Goal: Task Accomplishment & Management: Use online tool/utility

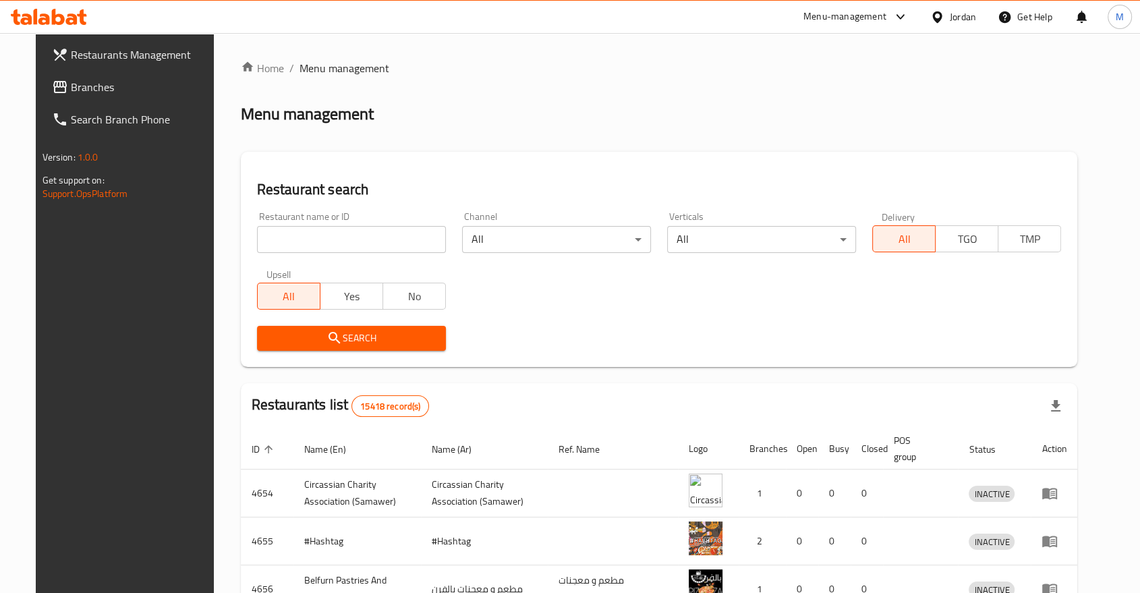
click at [293, 240] on input "search" at bounding box center [351, 239] width 189 height 27
paste input "Tales, [PERSON_NAME]"
click at [341, 340] on span "Search" at bounding box center [351, 338] width 167 height 17
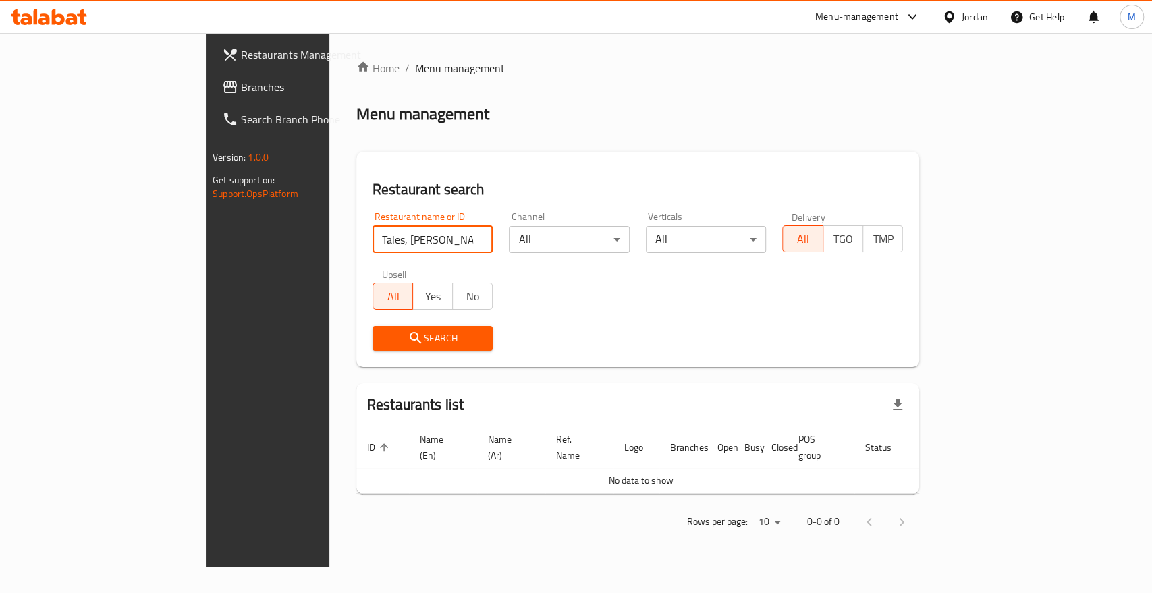
drag, startPoint x: 325, startPoint y: 231, endPoint x: 266, endPoint y: 235, distance: 58.8
click at [372, 233] on input "Tales, [PERSON_NAME]" at bounding box center [432, 239] width 121 height 27
click button "Search" at bounding box center [432, 338] width 121 height 25
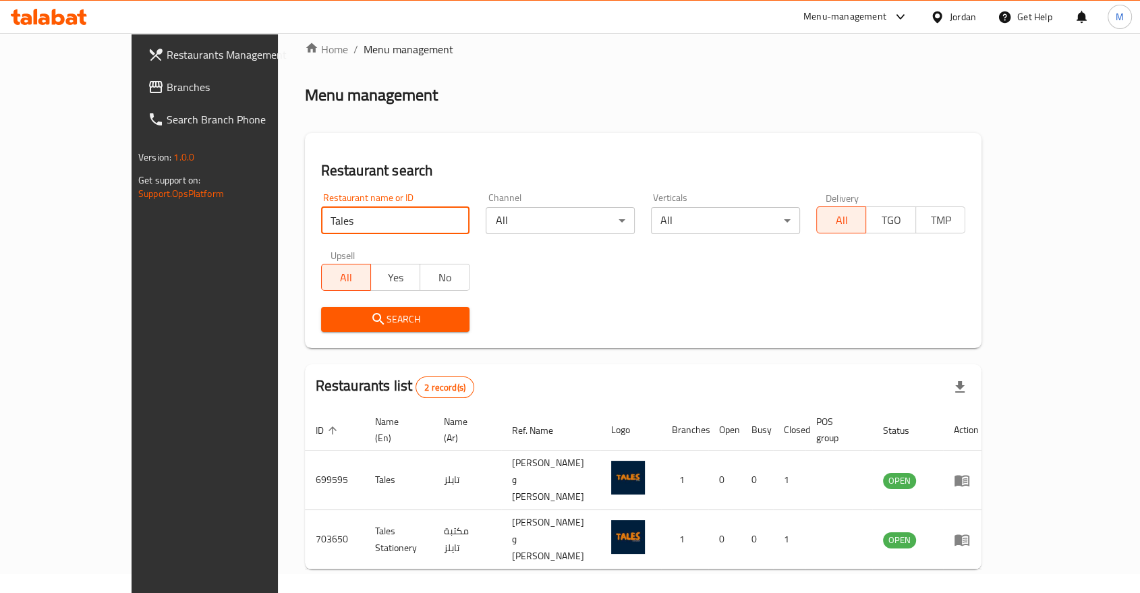
scroll to position [28, 0]
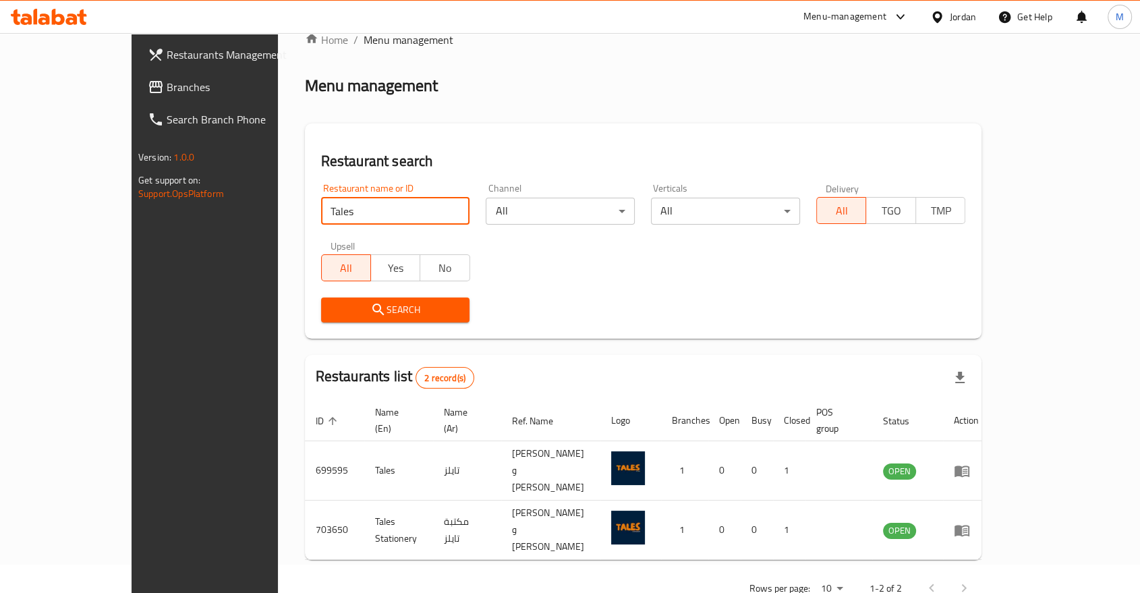
drag, startPoint x: 304, startPoint y: 211, endPoint x: 211, endPoint y: 210, distance: 93.8
click at [278, 210] on div "Home / Menu management Menu management Restaurant search Restaurant name or ID …" at bounding box center [643, 319] width 731 height 628
type input "shalati"
click button "Search" at bounding box center [395, 310] width 149 height 25
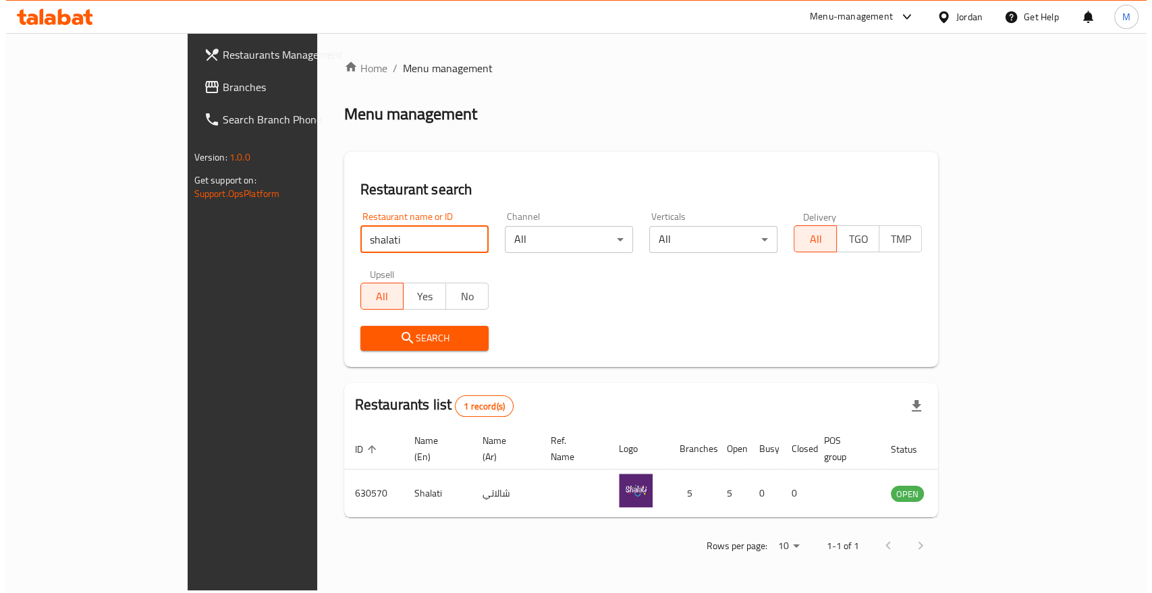
scroll to position [0, 0]
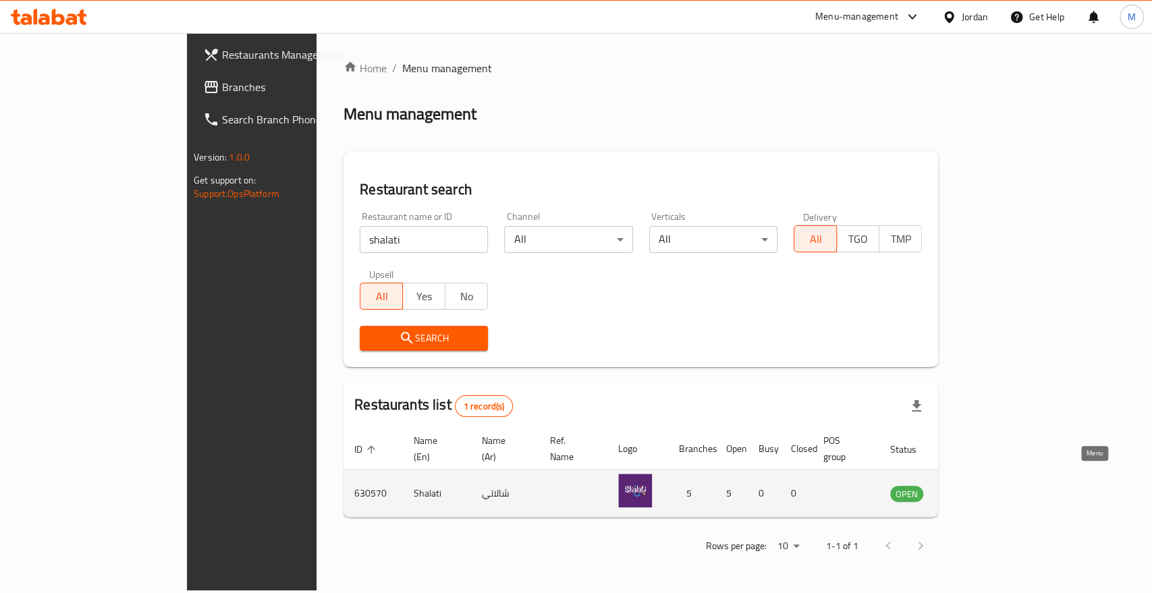
click at [977, 485] on icon "enhanced table" at bounding box center [969, 493] width 16 height 16
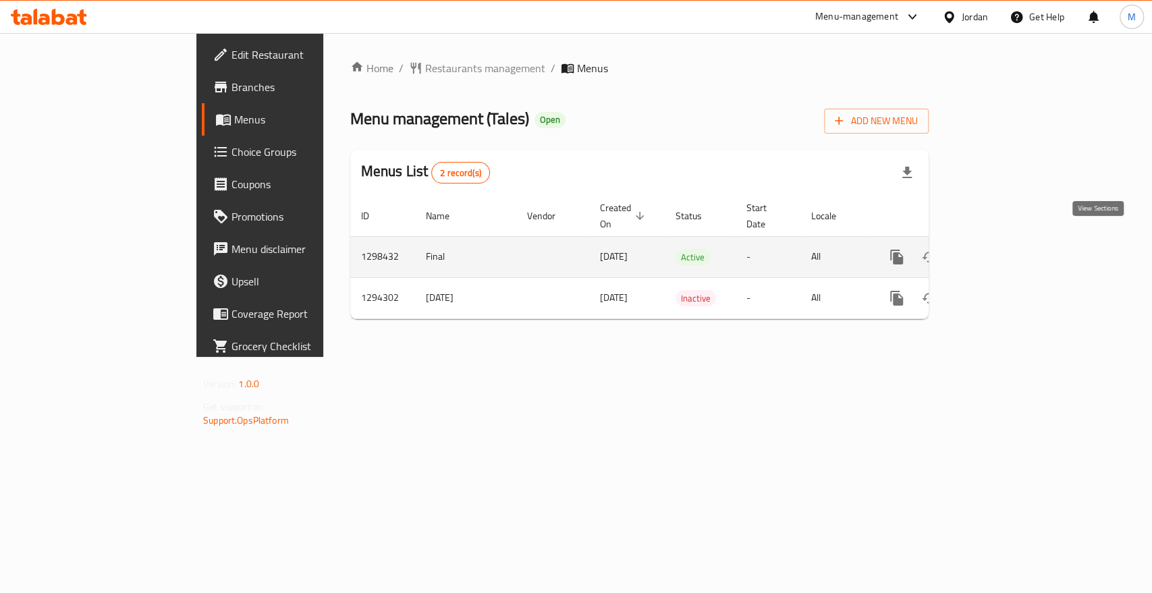
click at [1000, 251] on icon "enhanced table" at bounding box center [994, 257] width 12 height 12
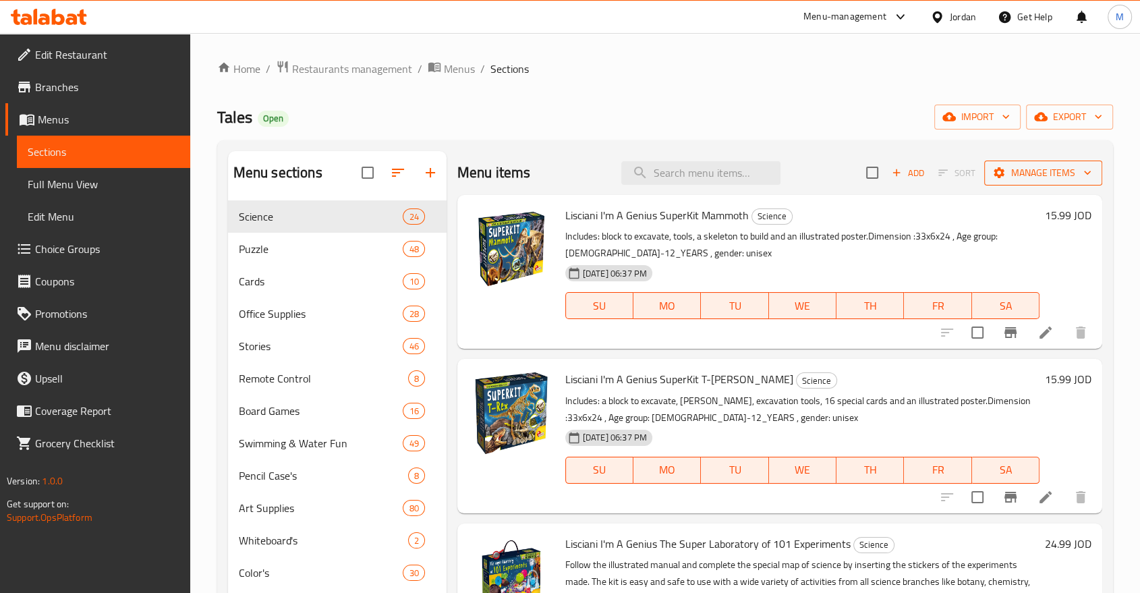
click at [1002, 179] on span "Manage items" at bounding box center [1043, 173] width 96 height 17
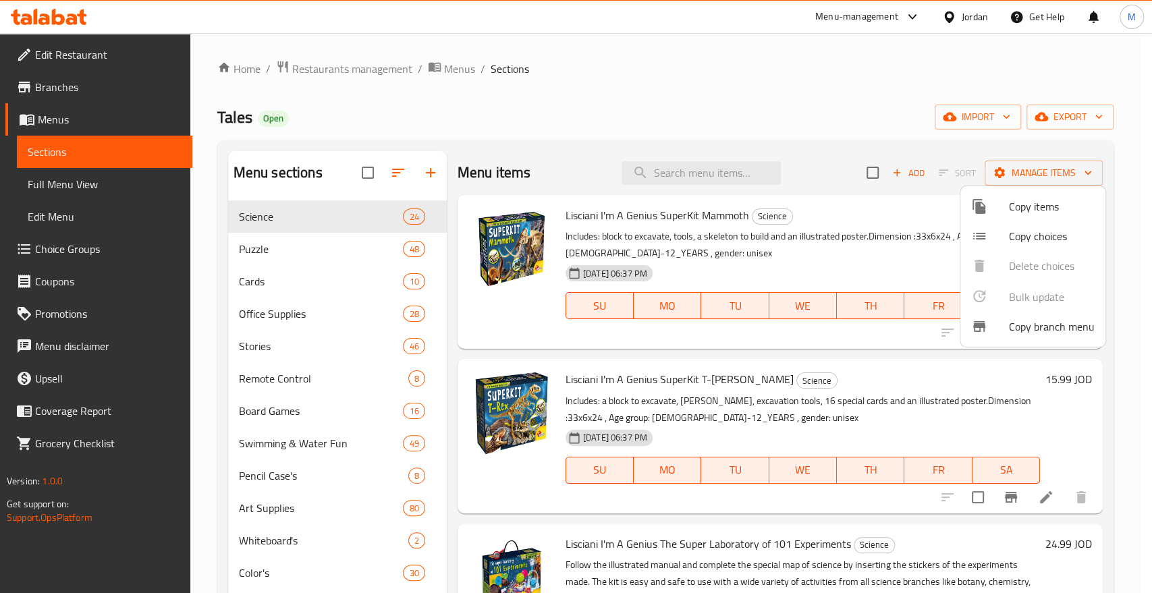
click at [1009, 169] on div at bounding box center [576, 296] width 1152 height 593
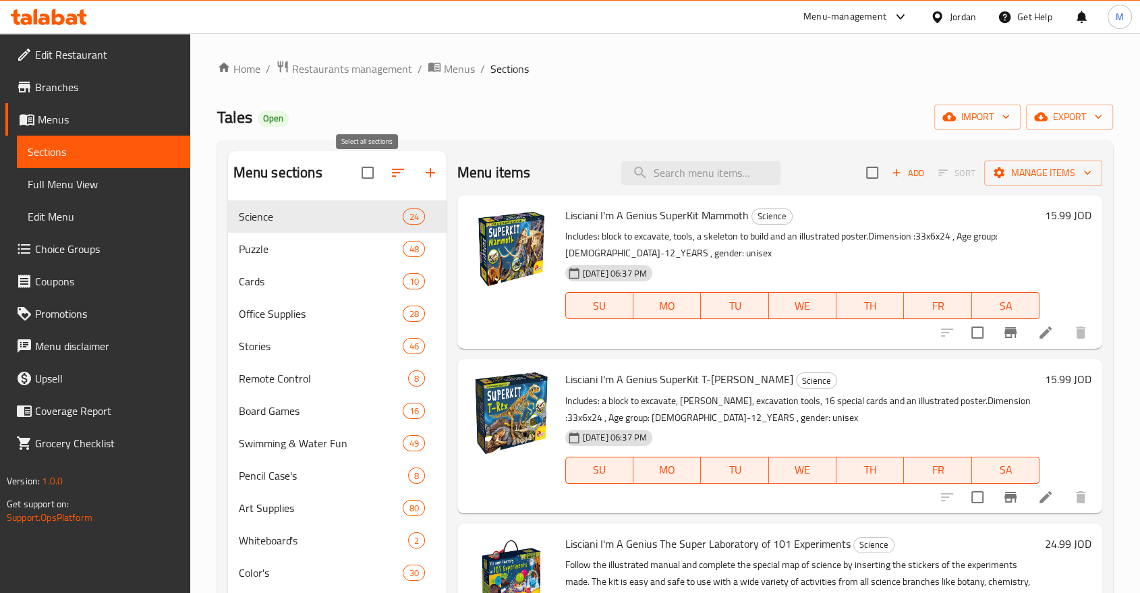
click at [371, 171] on input "checkbox" at bounding box center [368, 173] width 28 height 28
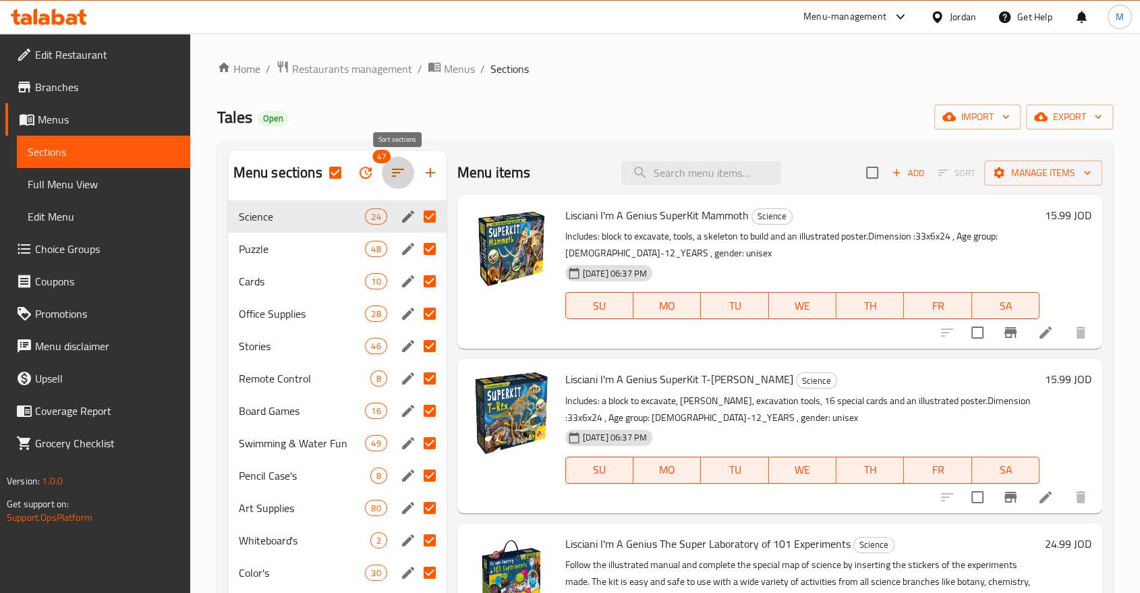
click at [391, 168] on icon "button" at bounding box center [398, 173] width 16 height 16
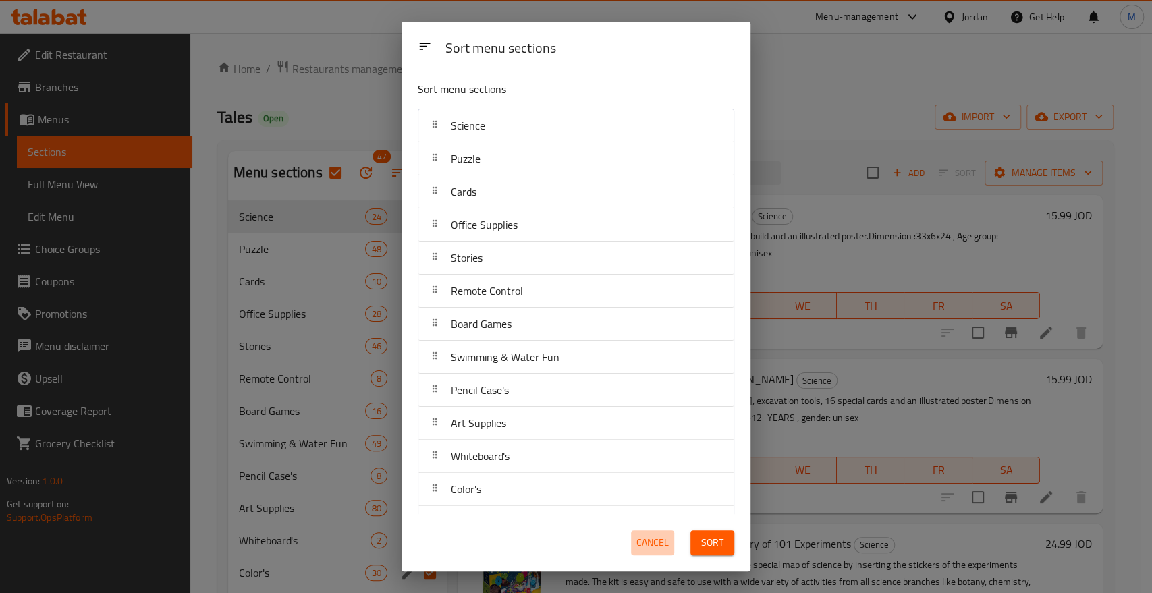
click at [659, 544] on span "Cancel" at bounding box center [652, 542] width 32 height 17
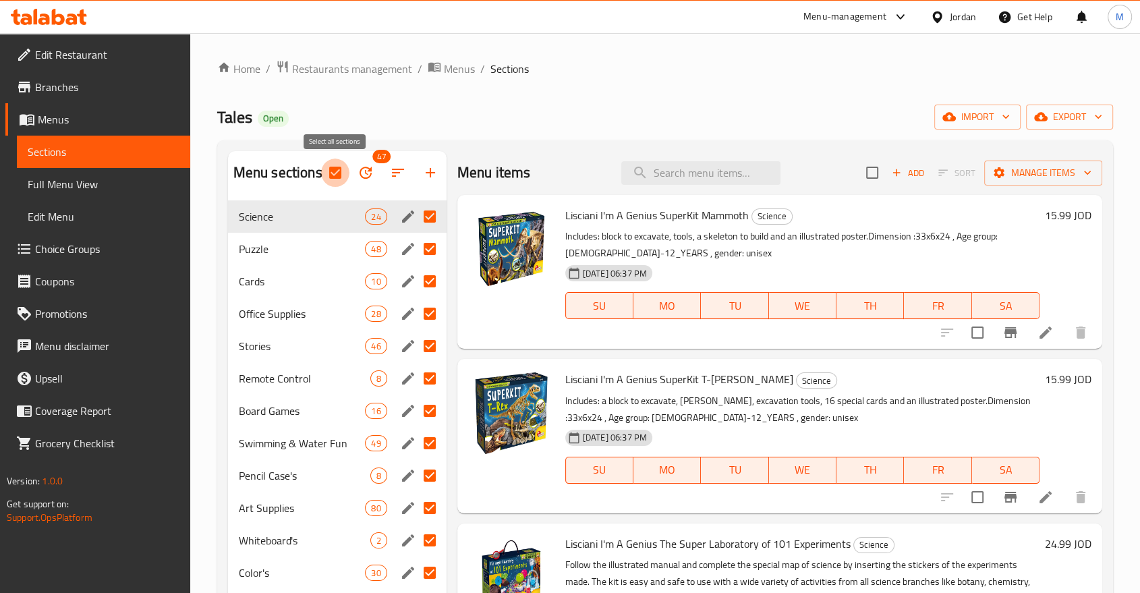
click at [336, 172] on input "checkbox" at bounding box center [335, 173] width 28 height 28
checkbox input "false"
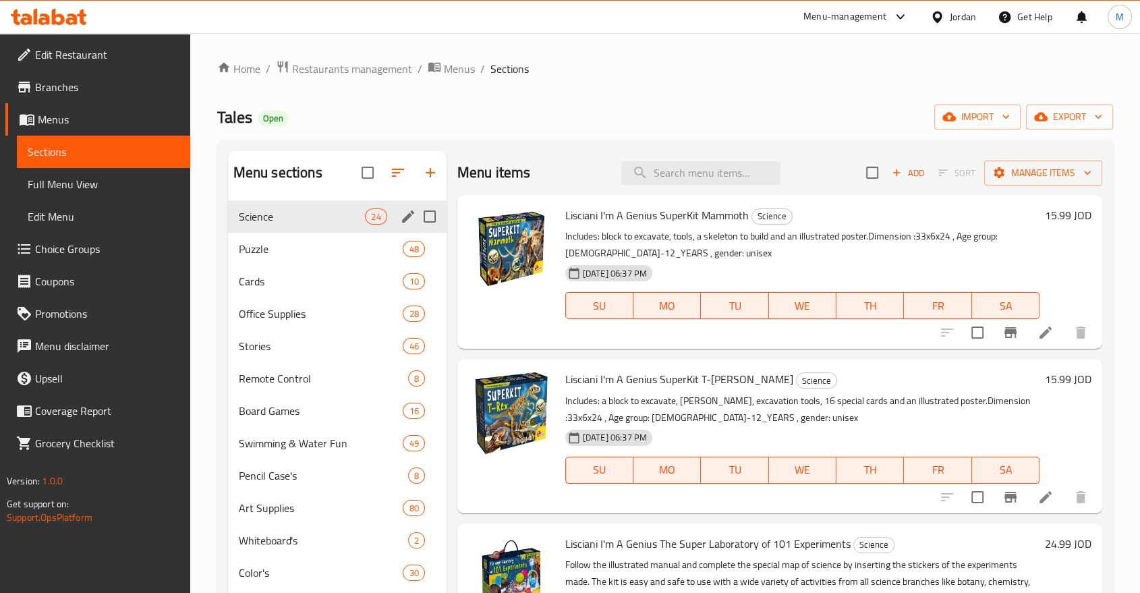
click at [434, 216] on input "Menu sections" at bounding box center [430, 216] width 28 height 28
checkbox input "true"
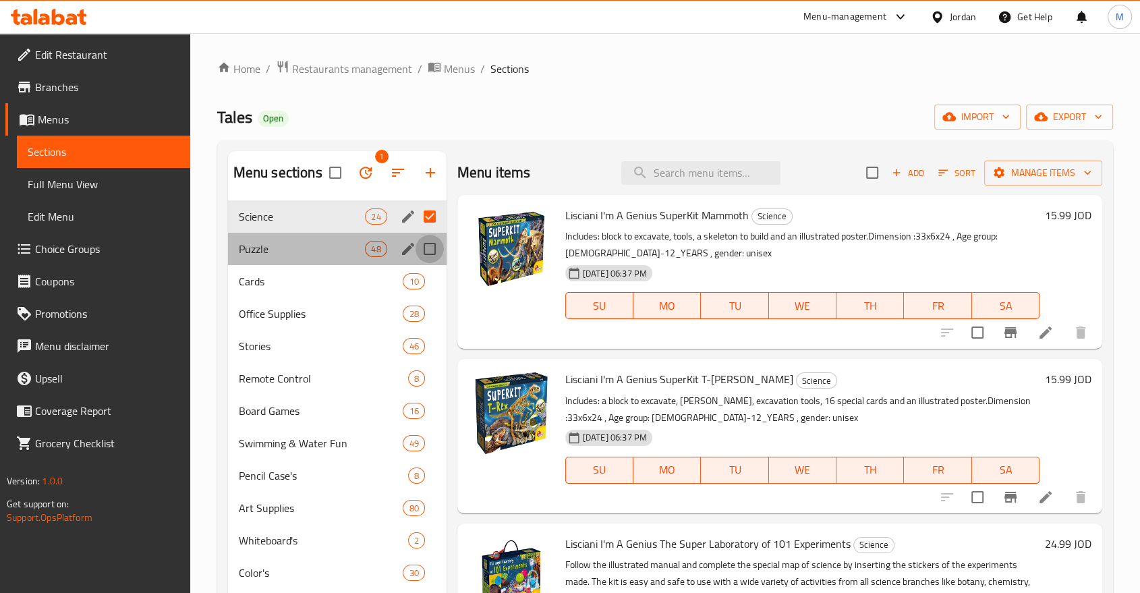
click at [432, 249] on input "Menu sections" at bounding box center [430, 249] width 28 height 28
checkbox input "true"
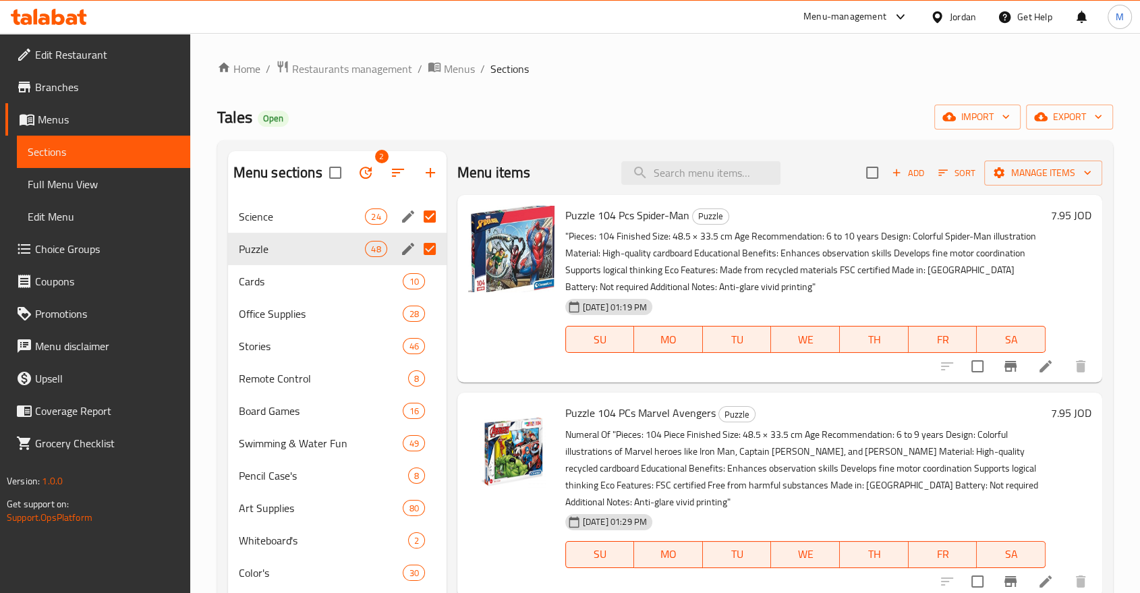
click at [434, 245] on input "Menu sections" at bounding box center [430, 249] width 28 height 28
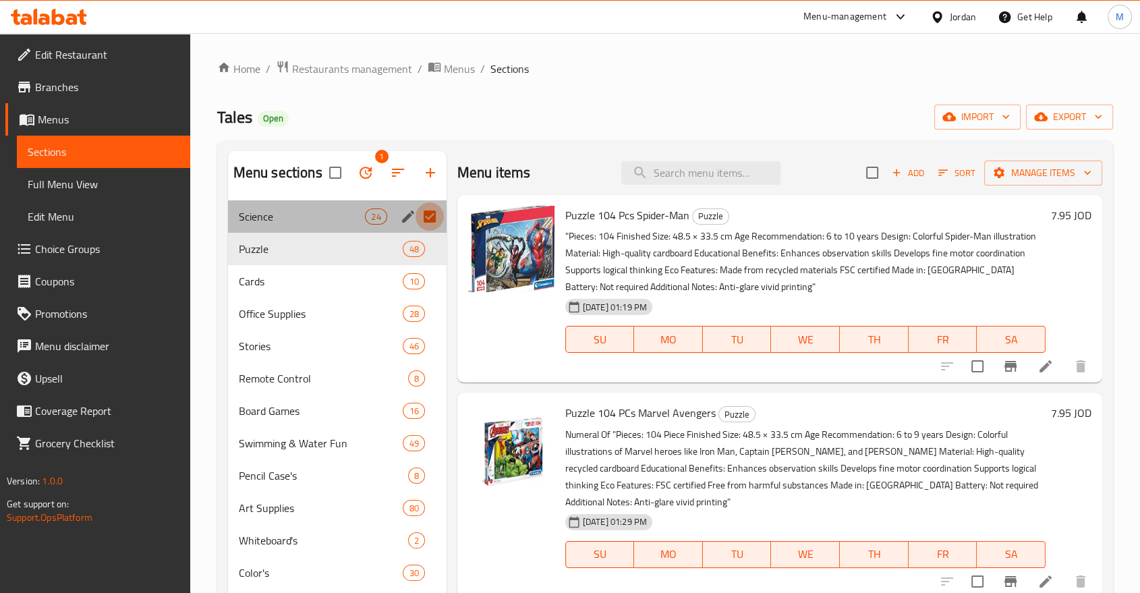
click at [428, 215] on input "Menu sections" at bounding box center [430, 216] width 28 height 28
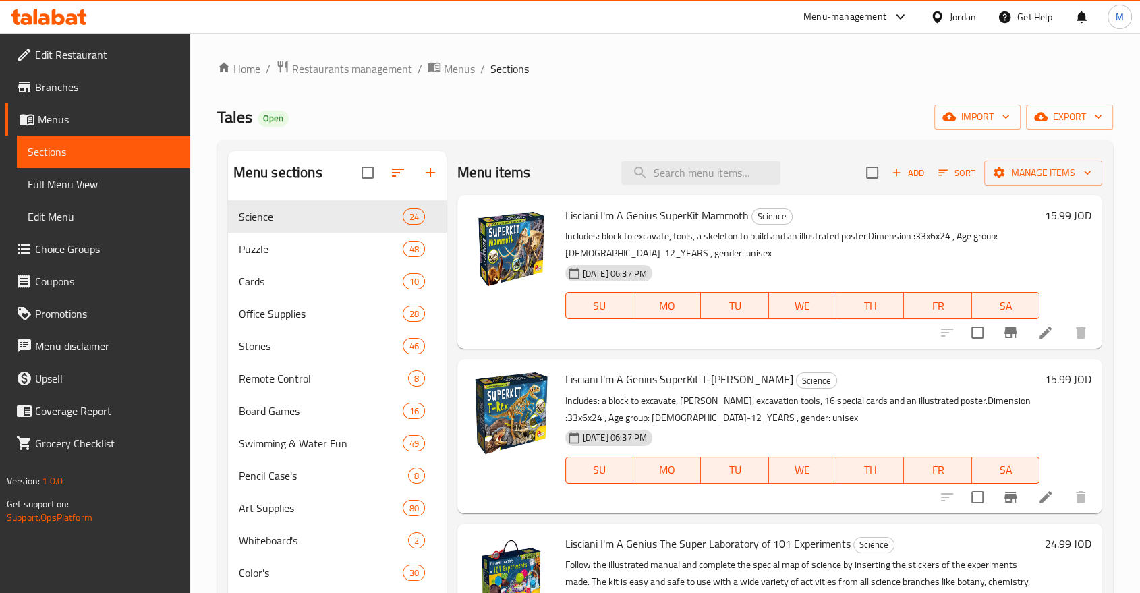
click at [615, 108] on div "Tales Open import export" at bounding box center [665, 117] width 896 height 25
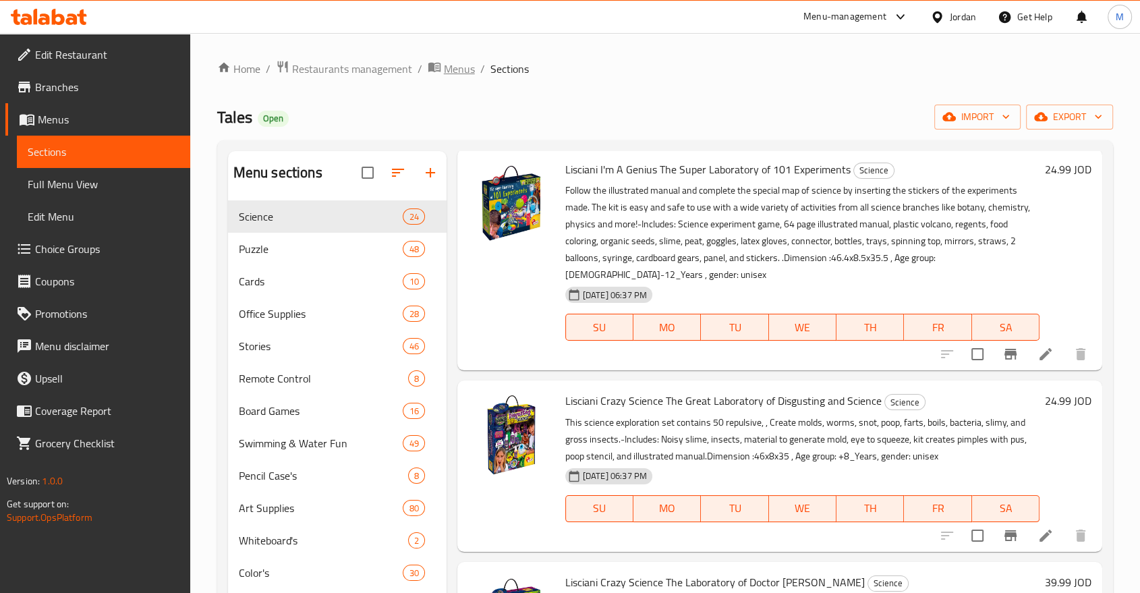
click at [448, 74] on span "Menus" at bounding box center [459, 69] width 31 height 16
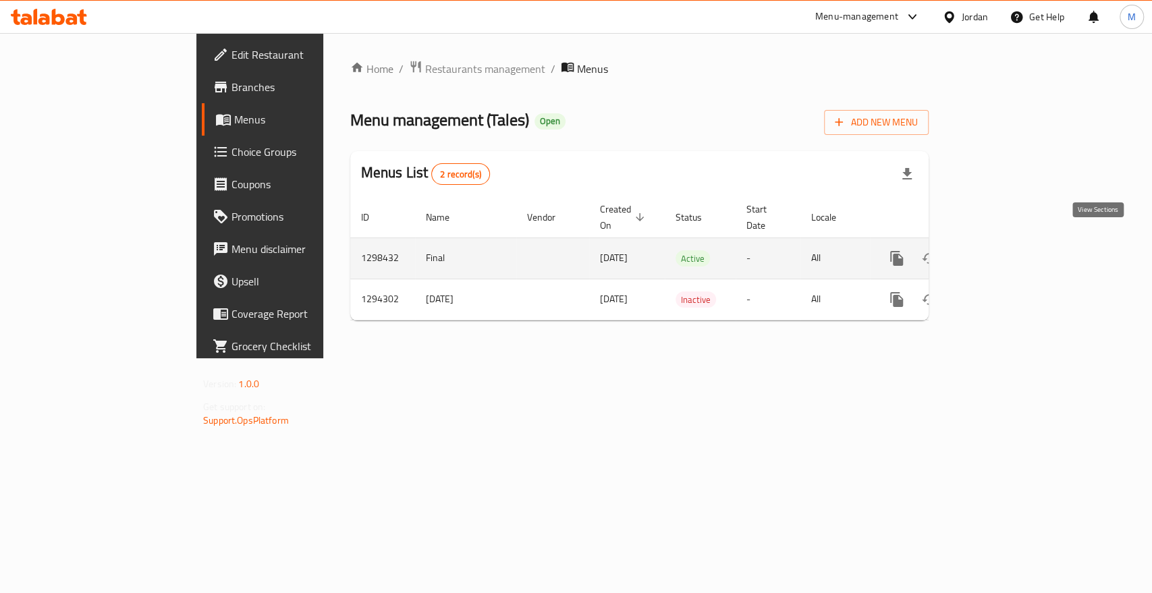
click at [1002, 250] on icon "enhanced table" at bounding box center [994, 258] width 16 height 16
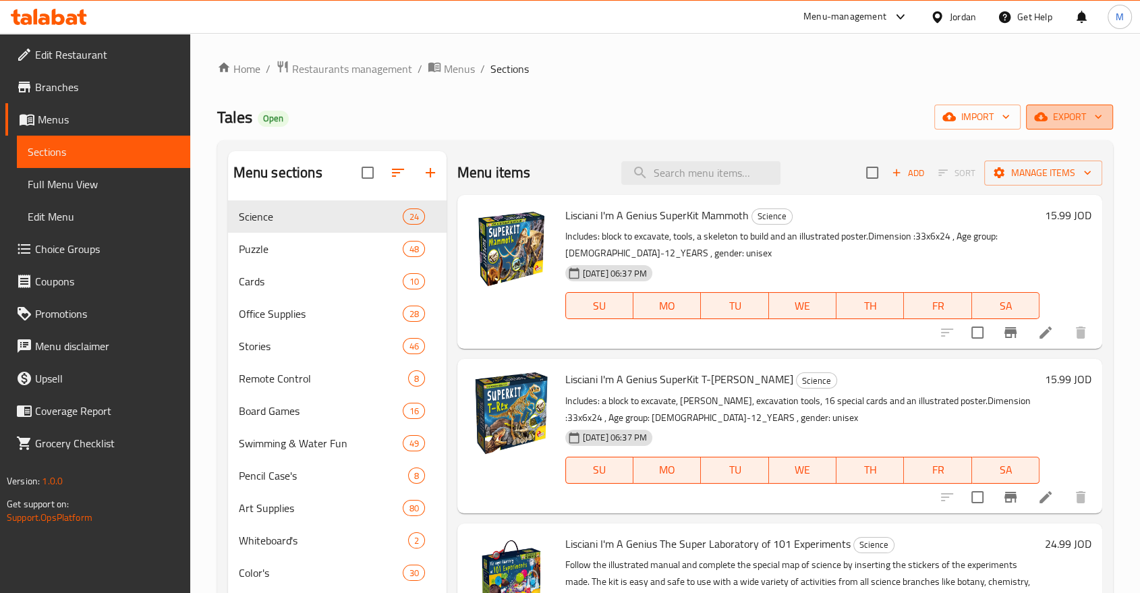
click at [1061, 117] on span "export" at bounding box center [1069, 117] width 65 height 17
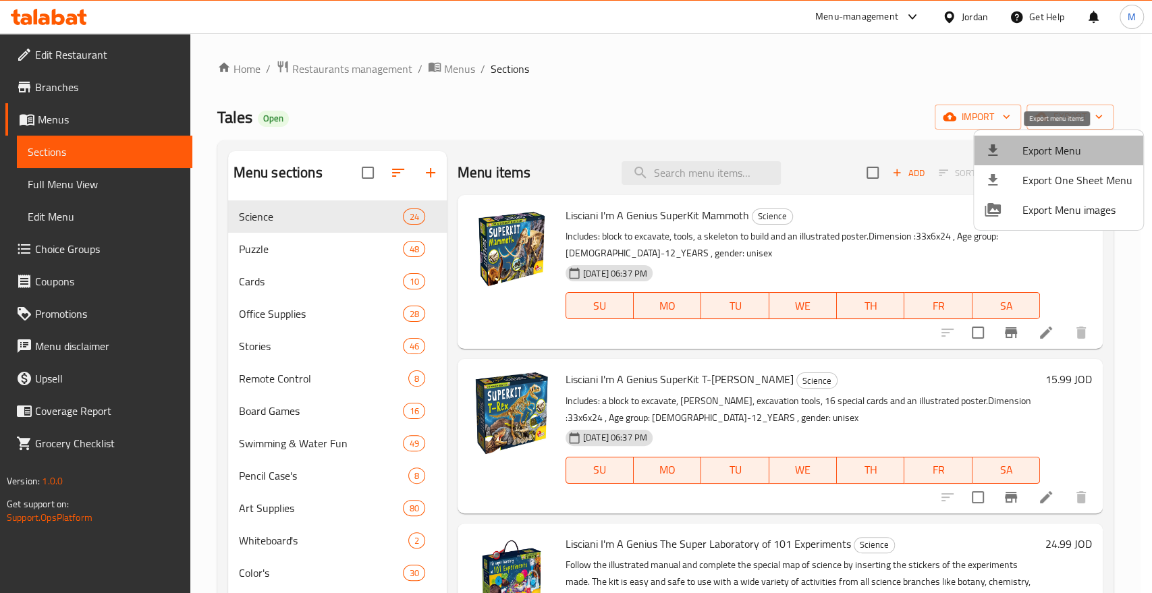
click at [1065, 154] on span "Export Menu" at bounding box center [1077, 150] width 110 height 16
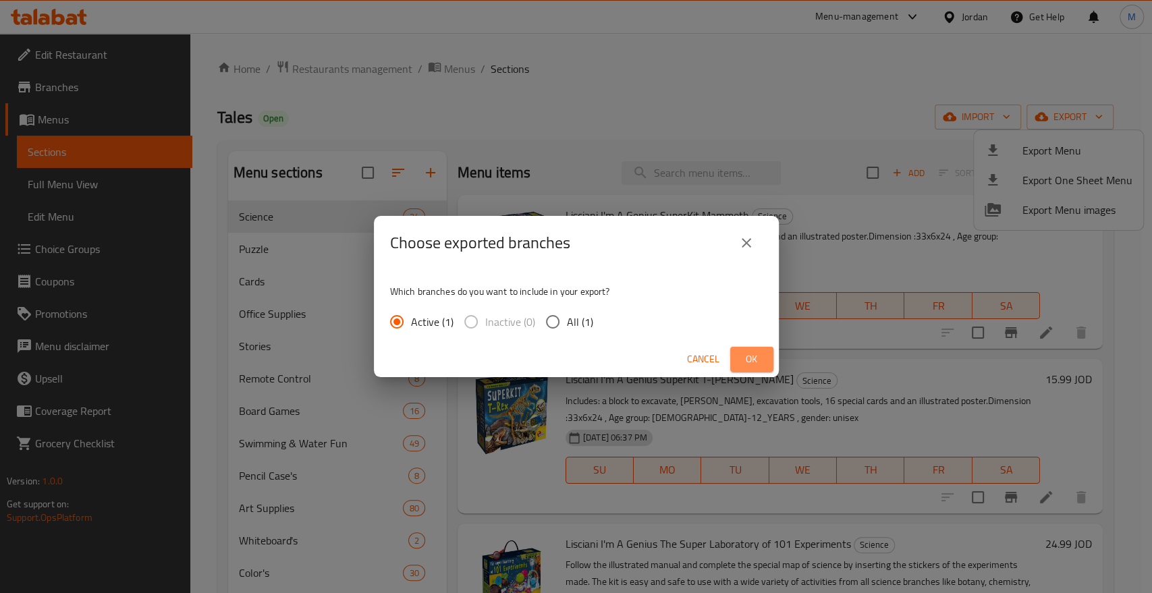
click at [759, 362] on span "Ok" at bounding box center [752, 359] width 22 height 17
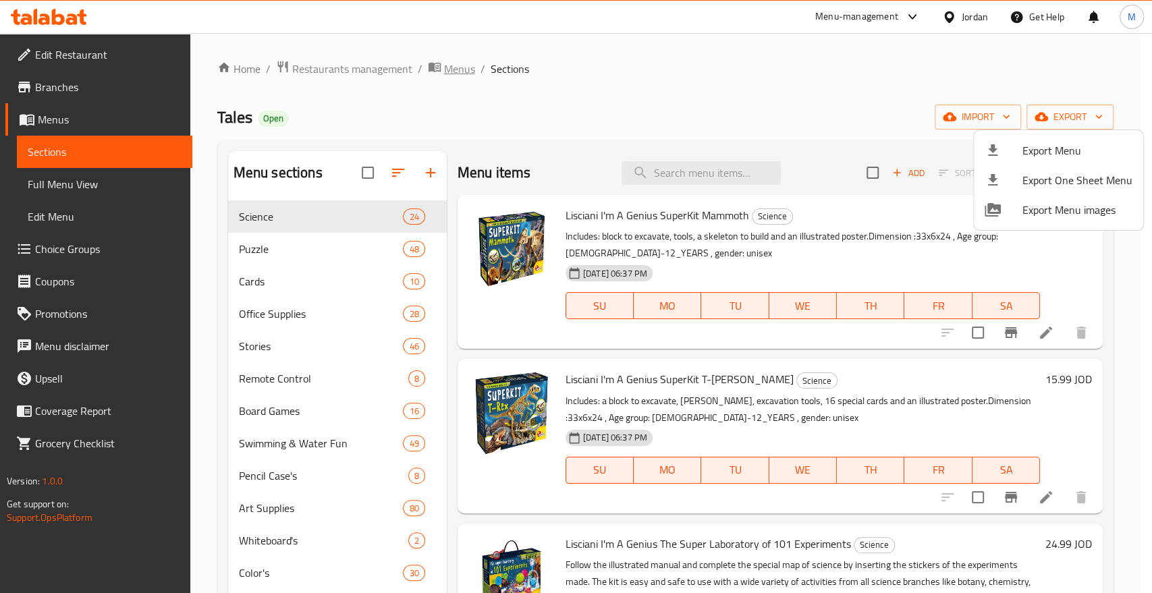
click at [451, 68] on div at bounding box center [576, 296] width 1152 height 593
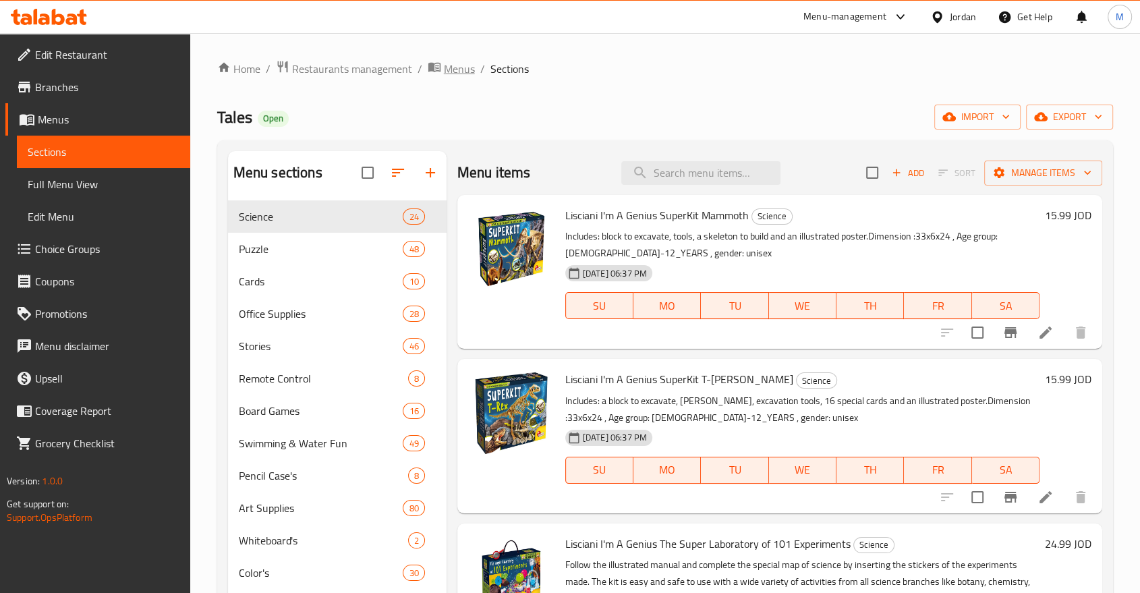
click at [449, 71] on span "Menus" at bounding box center [459, 69] width 31 height 16
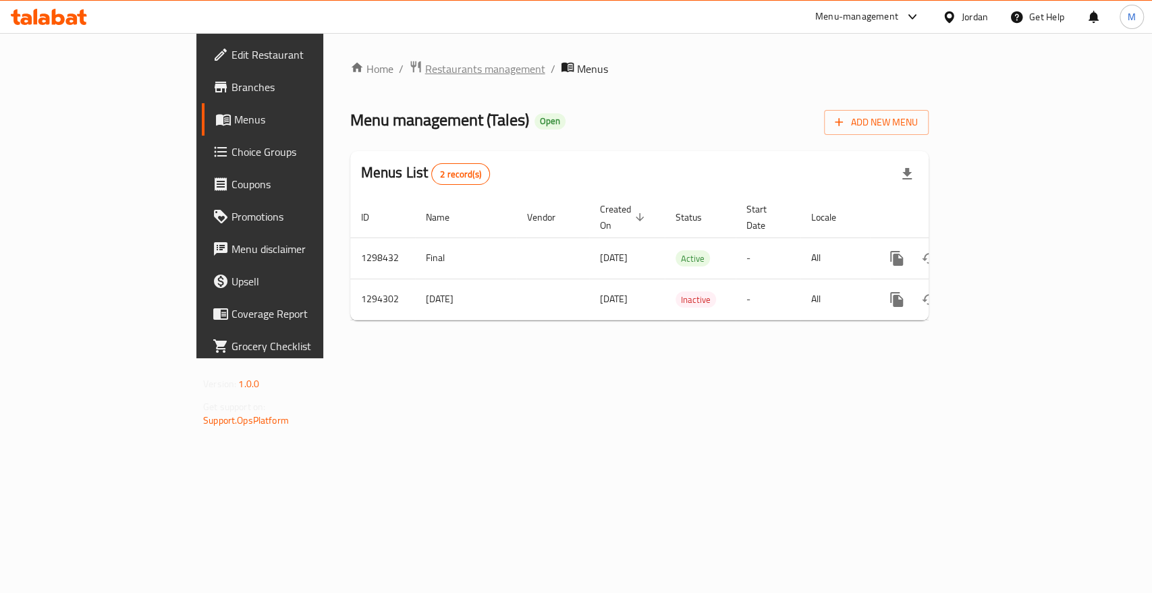
click at [425, 69] on span "Restaurants management" at bounding box center [485, 69] width 120 height 16
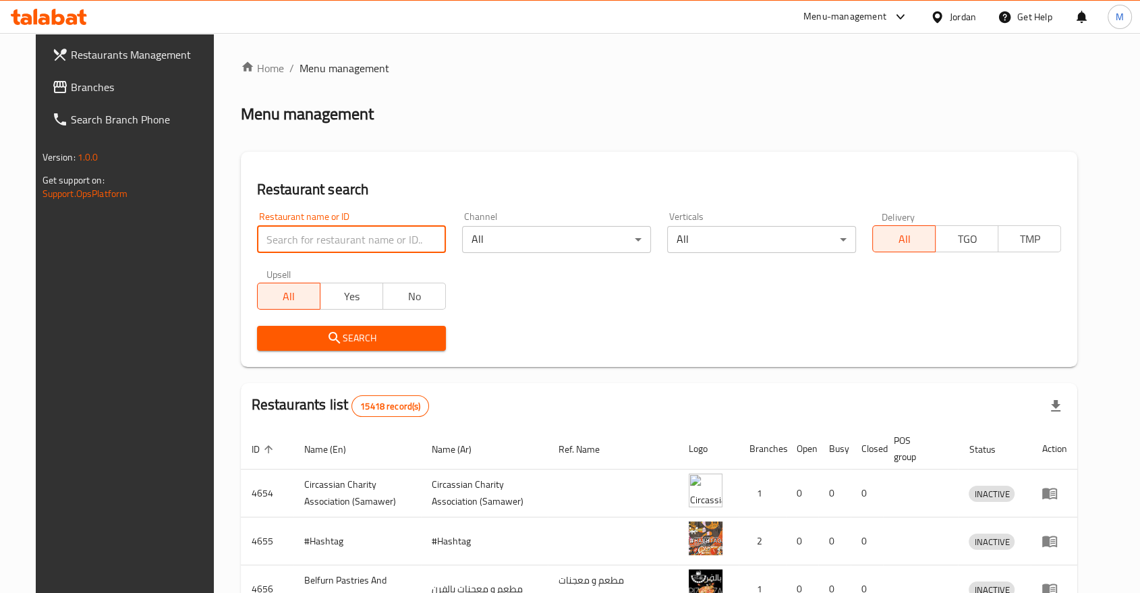
click at [298, 233] on input "search" at bounding box center [351, 239] width 189 height 27
click at [864, 16] on div "Menu-management" at bounding box center [845, 17] width 83 height 16
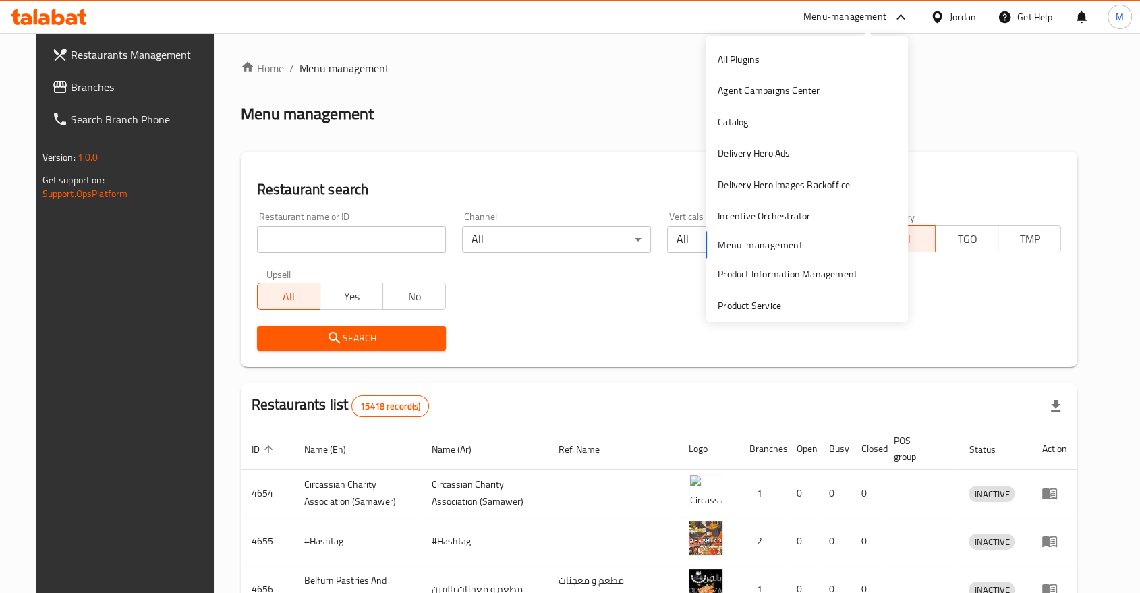
drag, startPoint x: 496, startPoint y: 85, endPoint x: 480, endPoint y: 101, distance: 22.9
click at [493, 88] on div "Home / Menu management Menu management Restaurant search Restaurant name or ID …" at bounding box center [659, 483] width 837 height 847
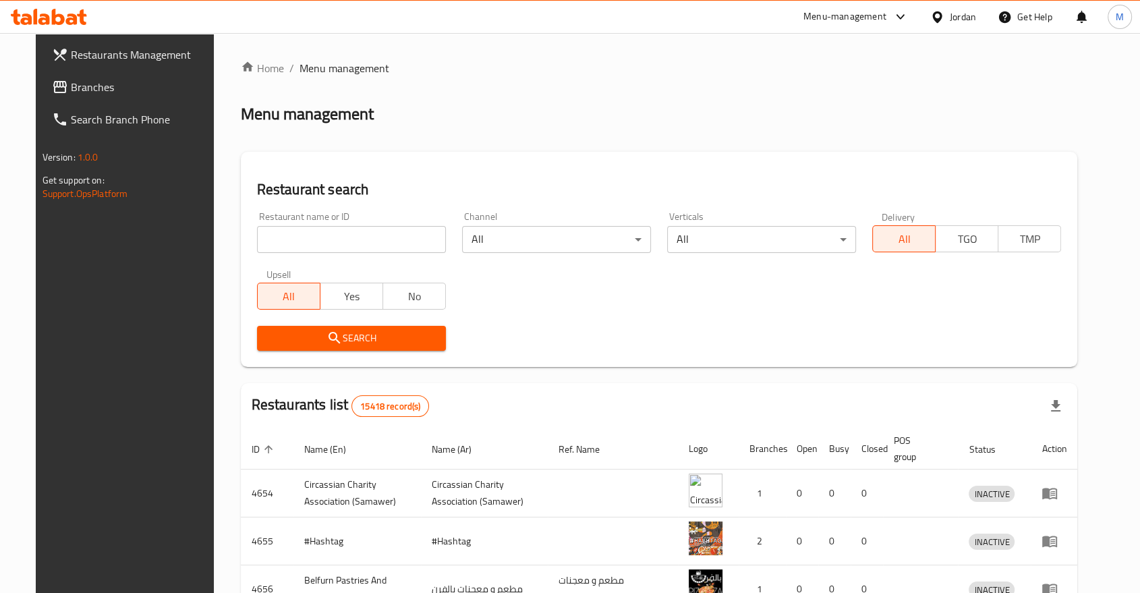
drag, startPoint x: 278, startPoint y: 232, endPoint x: 271, endPoint y: 236, distance: 7.9
click at [278, 232] on input "search" at bounding box center [351, 239] width 189 height 27
type input "tales stat"
click at [364, 339] on span "Search" at bounding box center [351, 338] width 167 height 17
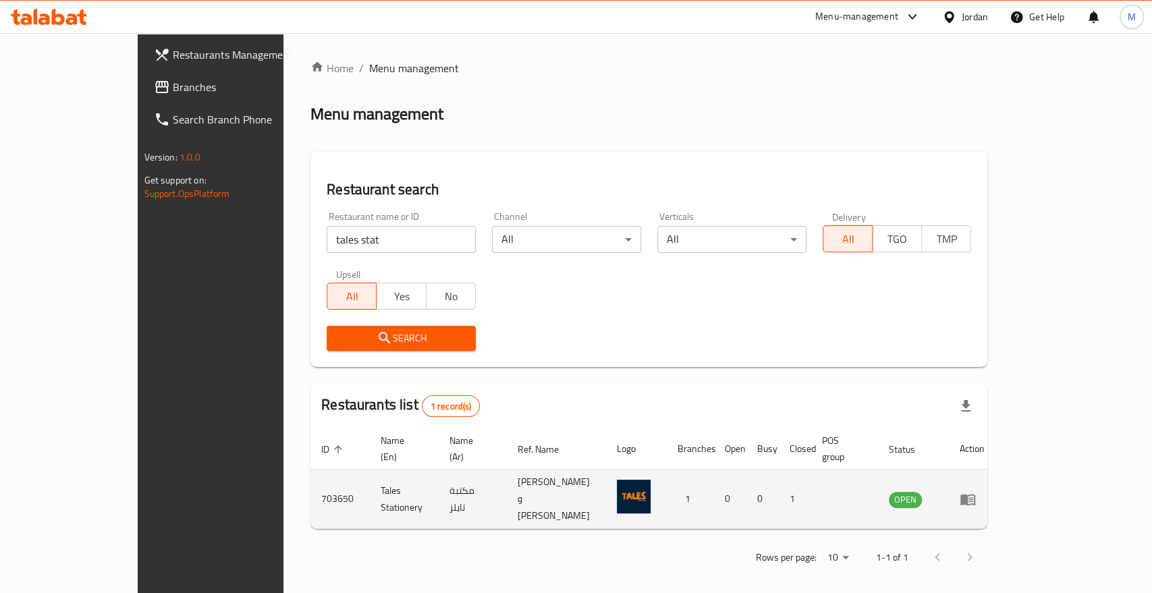
click at [975, 494] on icon "enhanced table" at bounding box center [967, 499] width 15 height 11
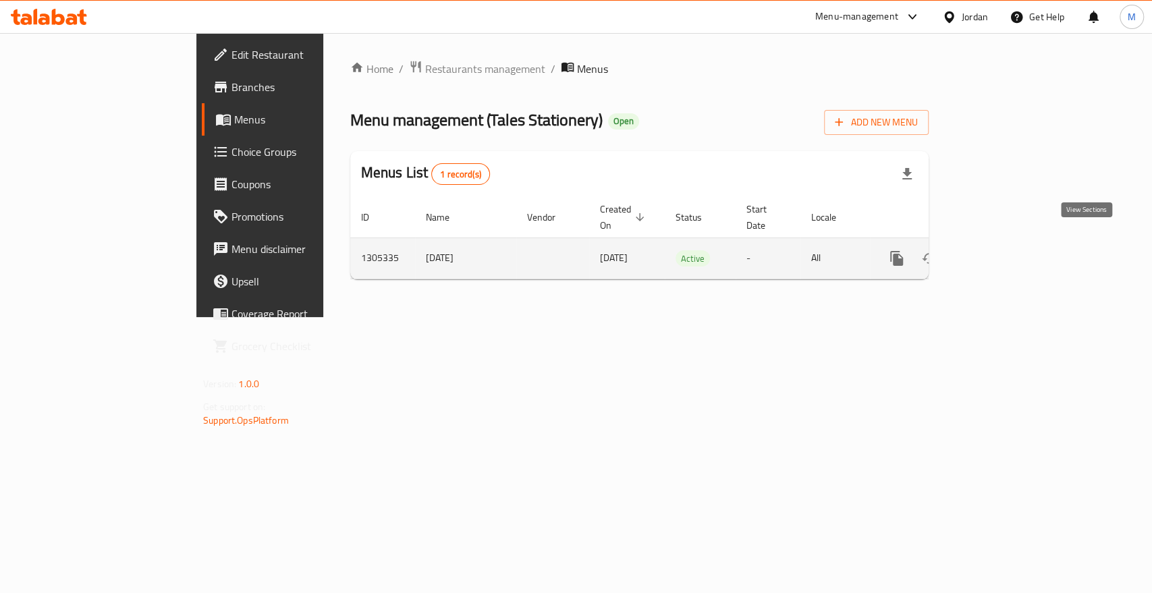
click at [1002, 250] on icon "enhanced table" at bounding box center [994, 258] width 16 height 16
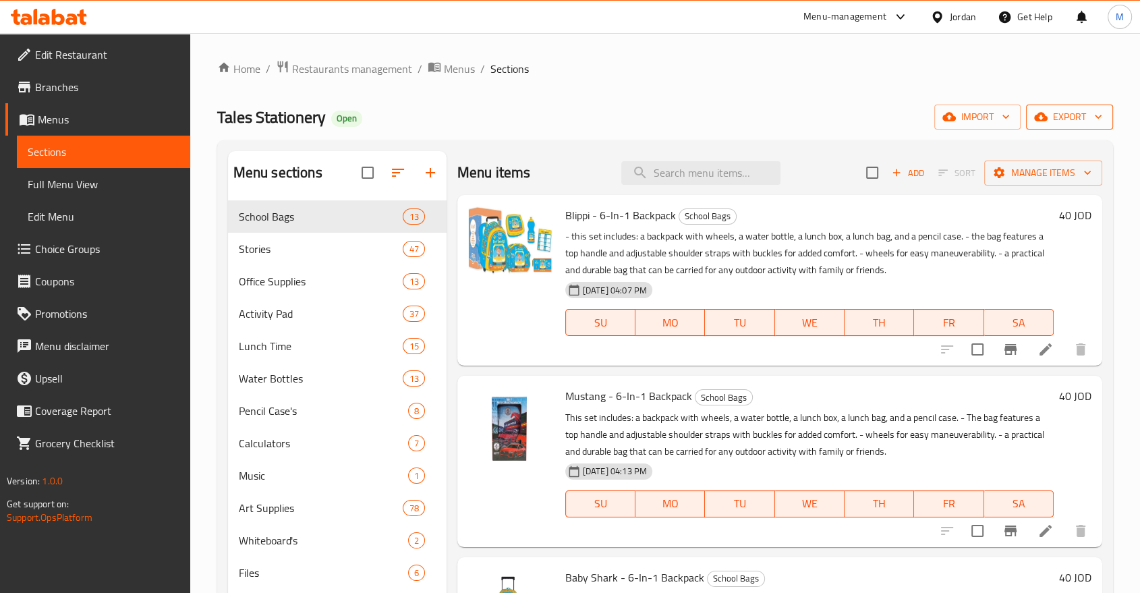
click at [1079, 119] on span "export" at bounding box center [1069, 117] width 65 height 17
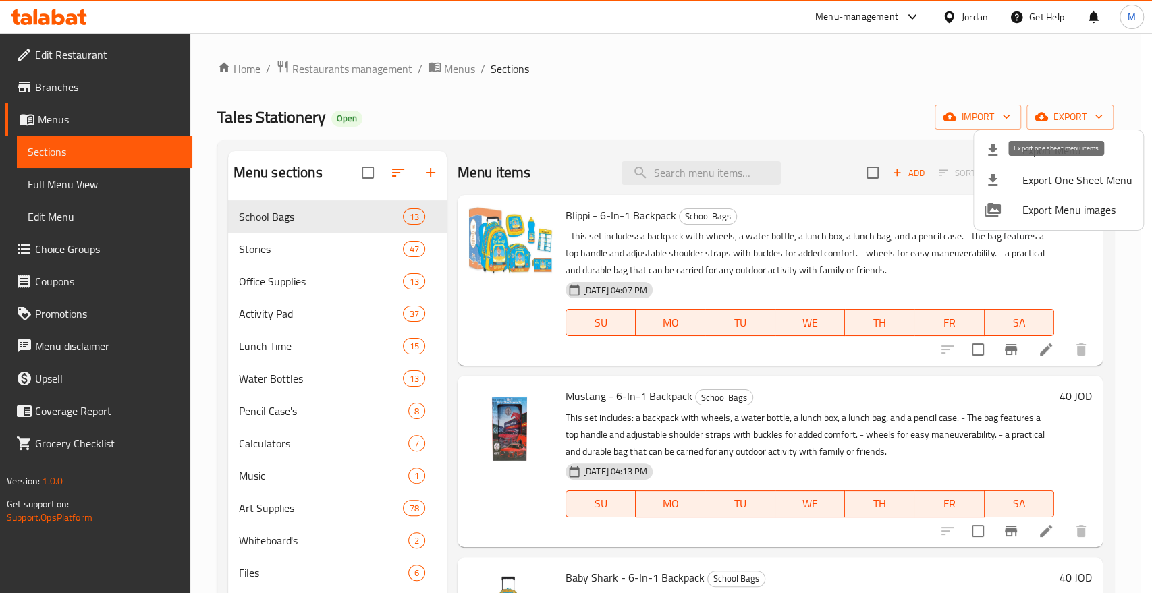
click at [1051, 185] on span "Export One Sheet Menu" at bounding box center [1077, 180] width 110 height 16
